Goal: Task Accomplishment & Management: Use online tool/utility

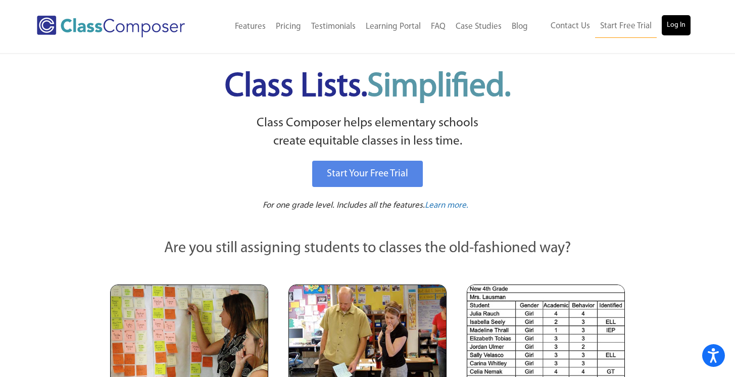
click at [671, 20] on link "Log In" at bounding box center [676, 25] width 29 height 20
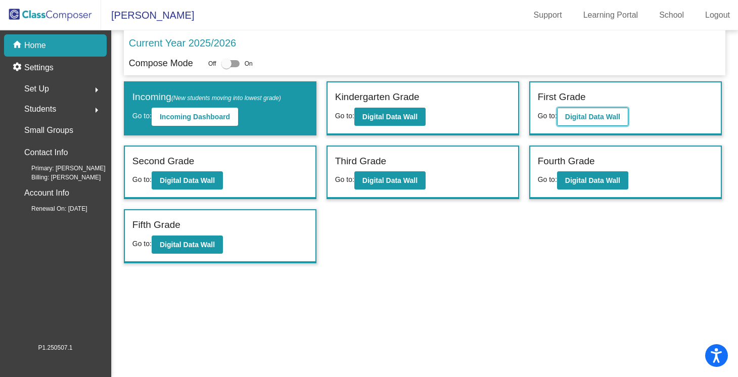
click at [589, 113] on b "Digital Data Wall" at bounding box center [592, 117] width 55 height 8
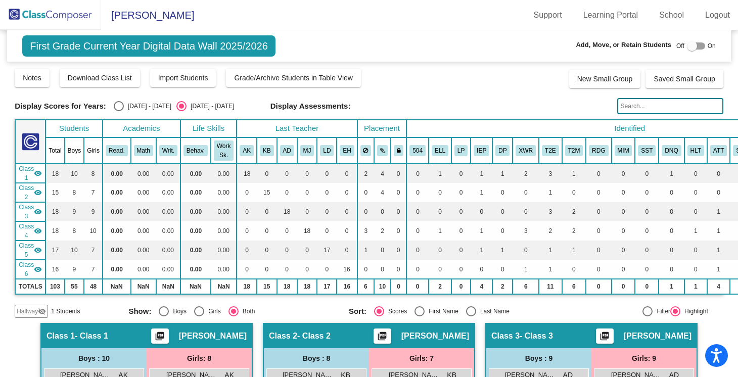
click at [131, 106] on div "[DATE] - [DATE]" at bounding box center [148, 106] width 48 height 9
click at [119, 111] on input "[DATE] - [DATE]" at bounding box center [118, 111] width 1 height 1
radio input "true"
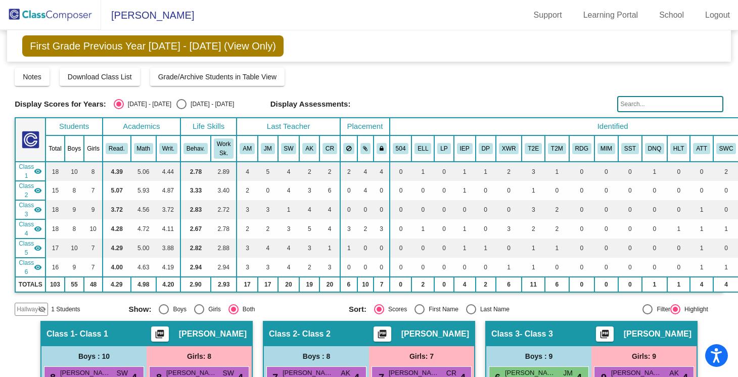
click at [56, 19] on img at bounding box center [50, 15] width 101 height 30
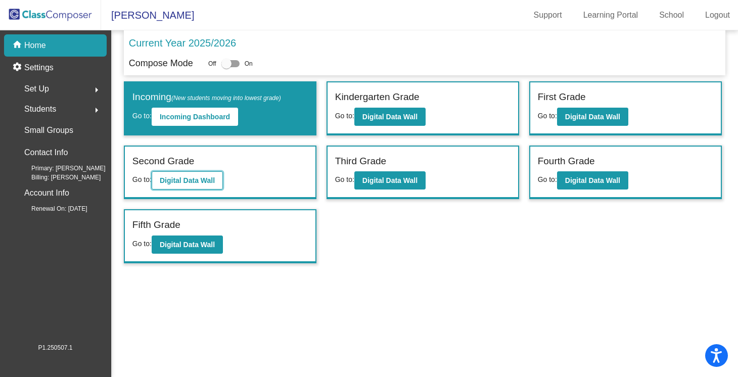
click at [196, 179] on b "Digital Data Wall" at bounding box center [187, 180] width 55 height 8
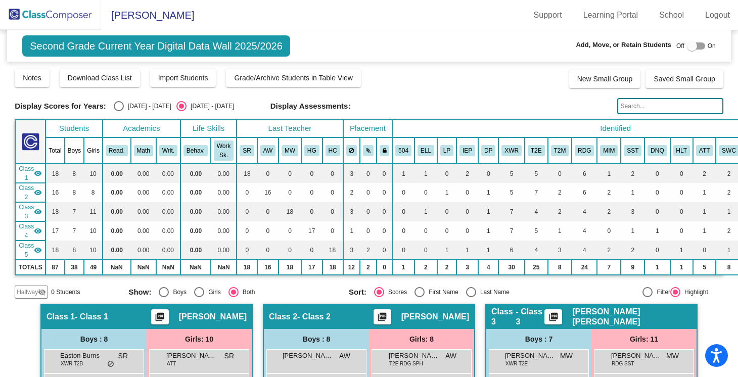
click at [124, 104] on div "[DATE] - [DATE]" at bounding box center [148, 106] width 48 height 9
click at [119, 111] on input "[DATE] - [DATE]" at bounding box center [118, 111] width 1 height 1
radio input "true"
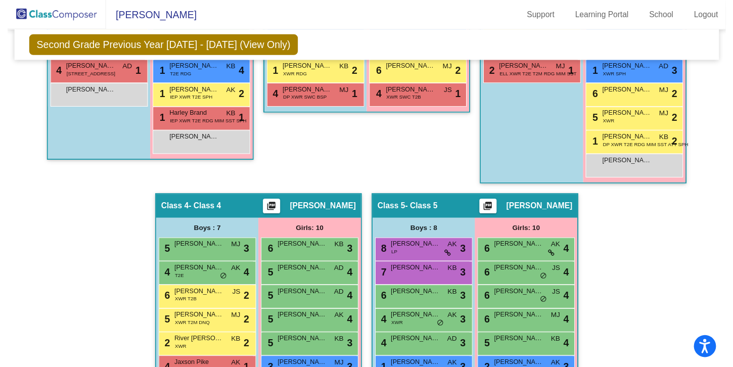
scroll to position [562, 0]
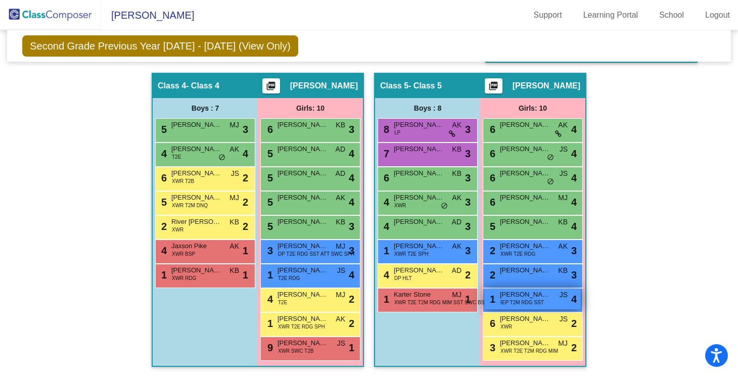
click at [517, 290] on span "[PERSON_NAME]" at bounding box center [525, 295] width 51 height 10
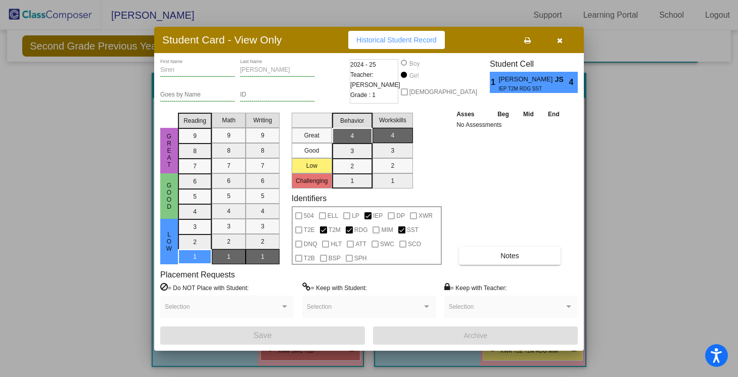
click at [556, 36] on button "button" at bounding box center [559, 40] width 32 height 18
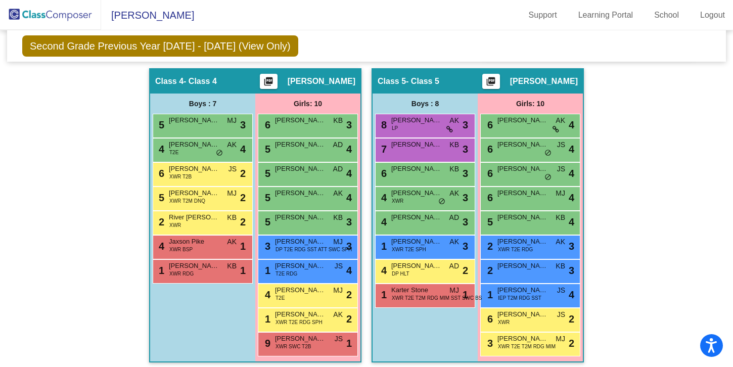
scroll to position [562, 0]
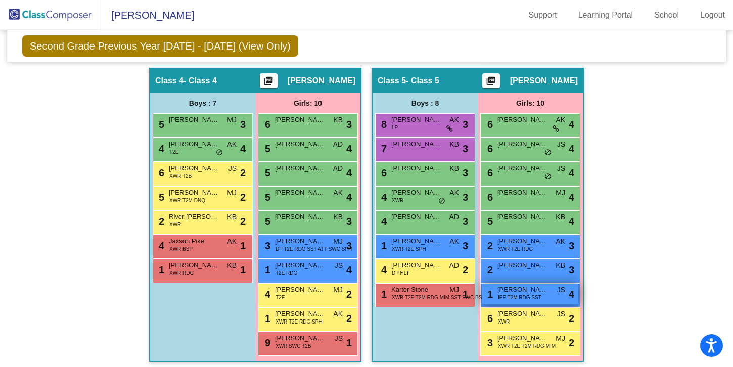
click at [525, 295] on span "IEP T2M RDG SST" at bounding box center [519, 298] width 43 height 8
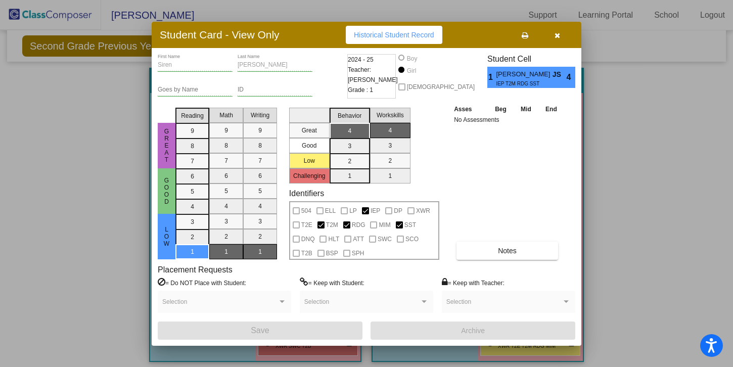
click at [559, 37] on icon "button" at bounding box center [557, 35] width 6 height 7
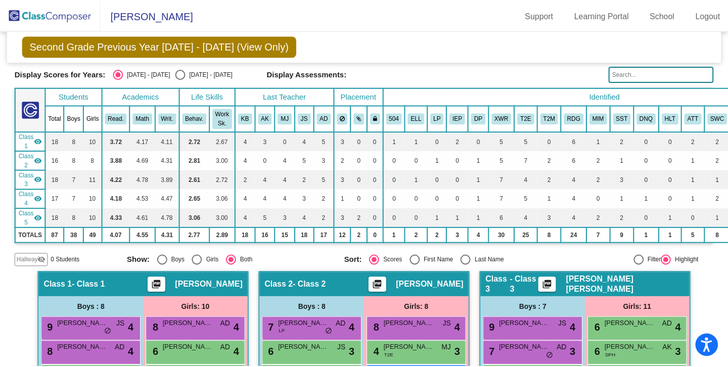
scroll to position [0, 0]
